Goal: Information Seeking & Learning: Learn about a topic

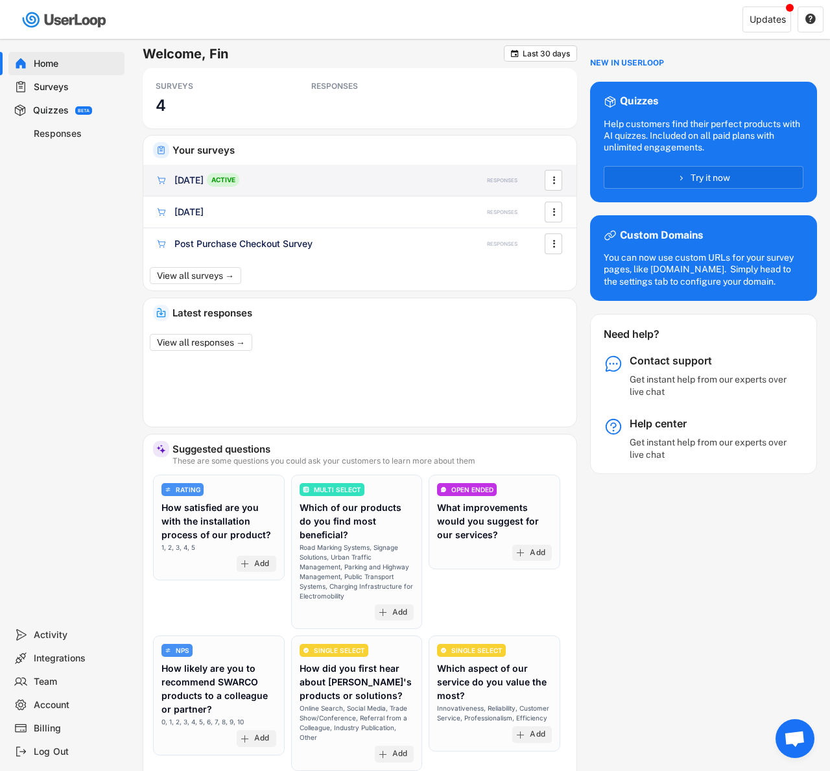
click at [285, 178] on div "[DATE] ACTIVE" at bounding box center [305, 180] width 300 height 14
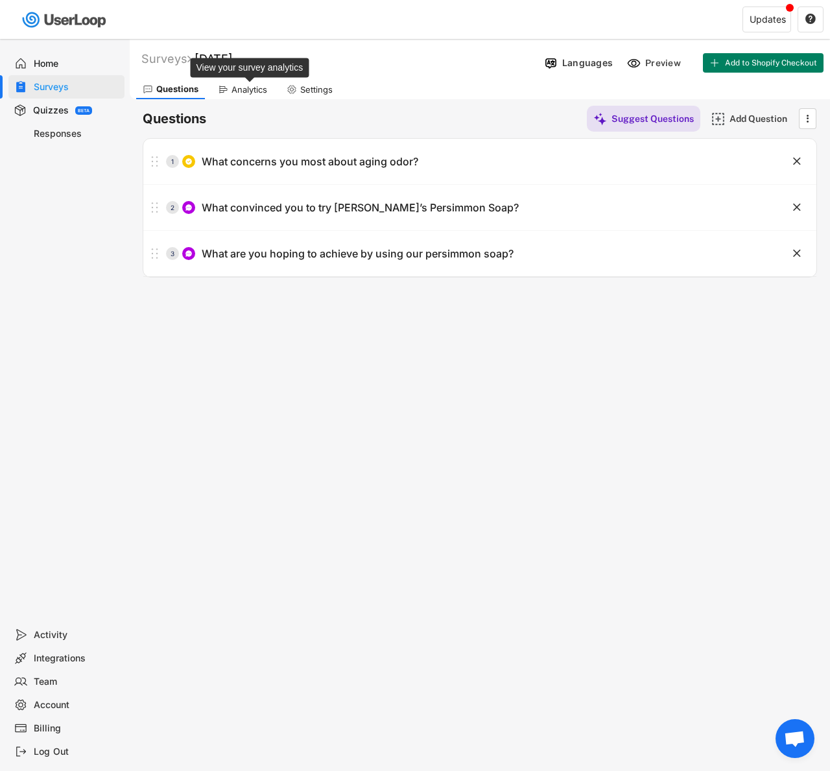
click at [243, 84] on div "Analytics" at bounding box center [250, 89] width 36 height 11
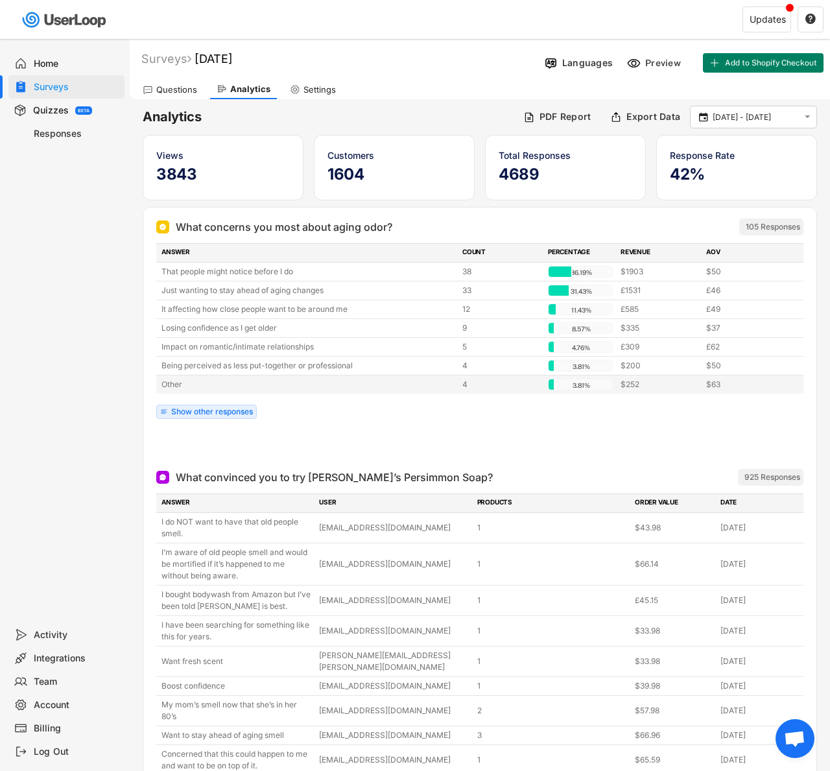
drag, startPoint x: 200, startPoint y: 386, endPoint x: 201, endPoint y: 396, distance: 9.8
click at [200, 386] on div "Other" at bounding box center [308, 385] width 293 height 12
click at [202, 404] on div "ANSWER COUNT PERCENTAGE REVENUE AOV That people might notice before I do 38 36.…" at bounding box center [479, 334] width 647 height 182
click at [200, 414] on div "Show other responses" at bounding box center [212, 412] width 82 height 8
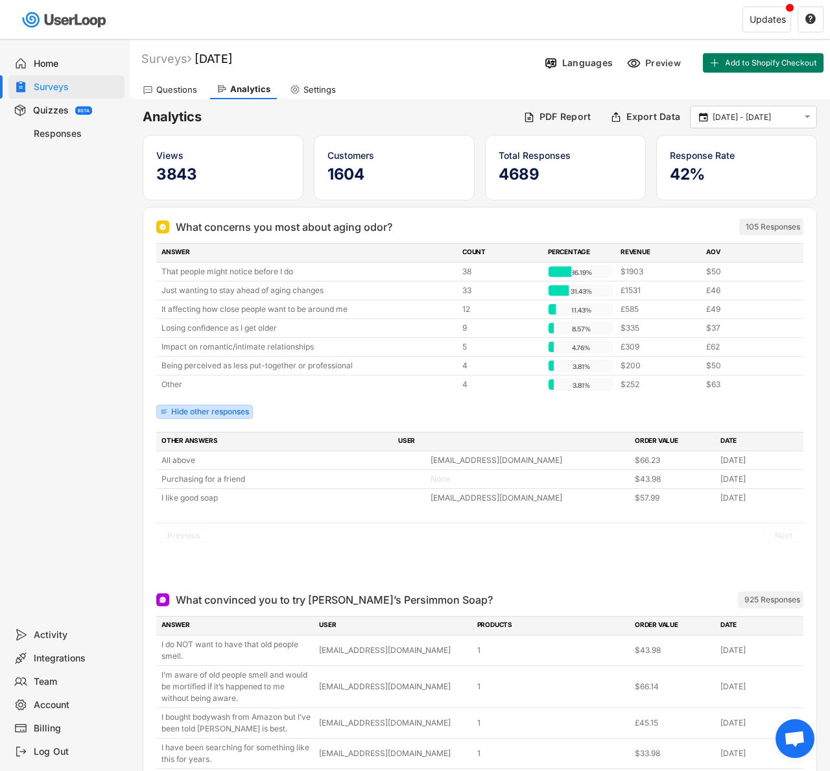
click at [200, 409] on div "Hide other responses" at bounding box center [210, 412] width 78 height 8
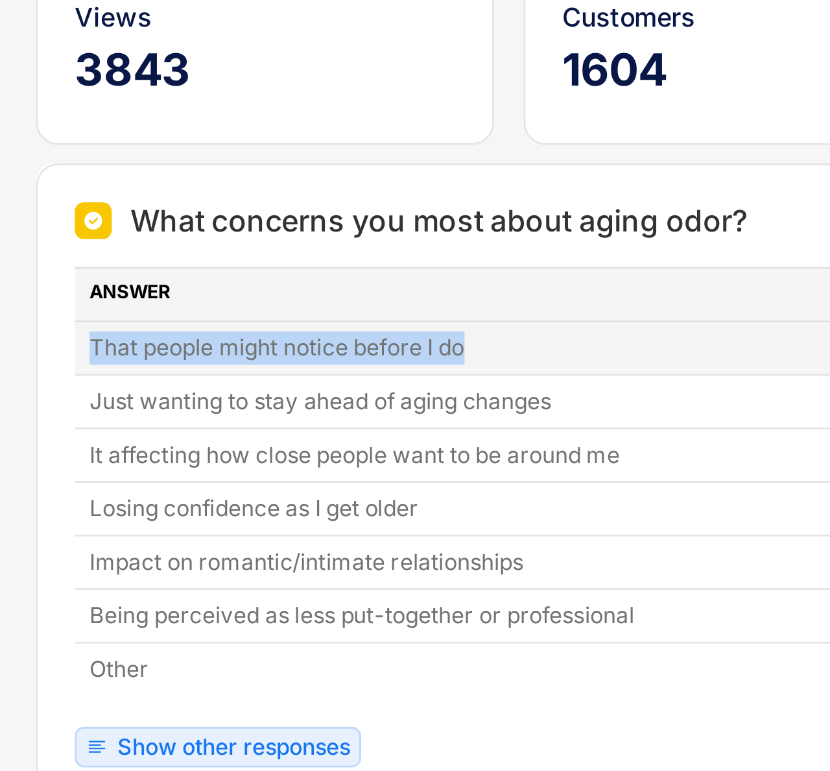
drag, startPoint x: 160, startPoint y: 271, endPoint x: 295, endPoint y: 275, distance: 135.0
click at [295, 275] on div "That people might notice before I do 38 36.19% 36.19% $1903 $50" at bounding box center [479, 272] width 647 height 18
copy div "That people might notice before I do"
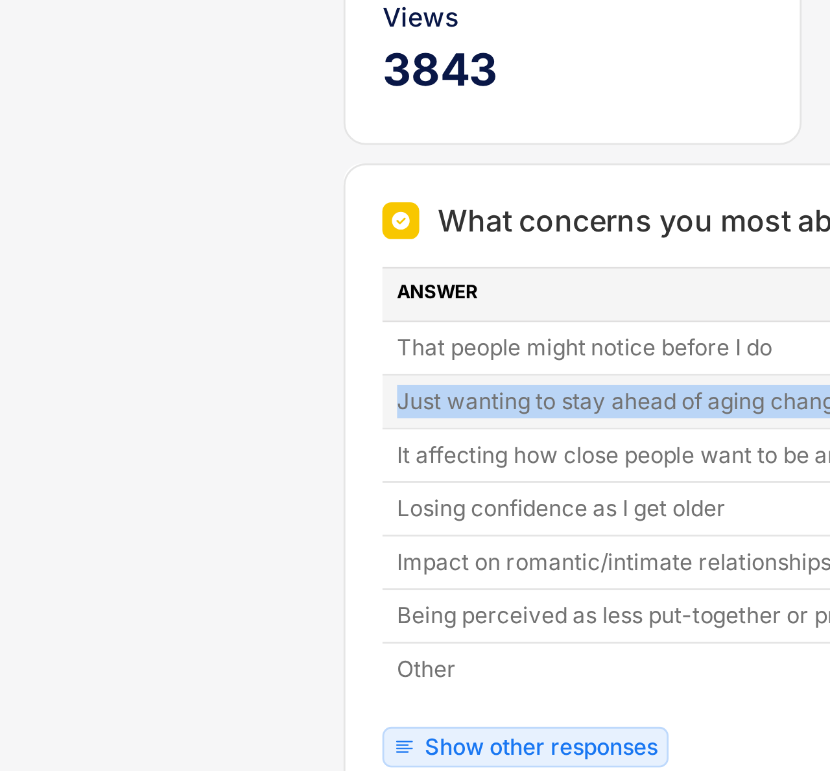
drag, startPoint x: 164, startPoint y: 293, endPoint x: 282, endPoint y: 297, distance: 117.5
click at [282, 297] on div "Just wanting to stay ahead of aging changes 33 31.43% 31.43% £1531 £46" at bounding box center [479, 291] width 647 height 18
copy div "Just wanting to stay ahead of aging changes"
